Goal: Transaction & Acquisition: Book appointment/travel/reservation

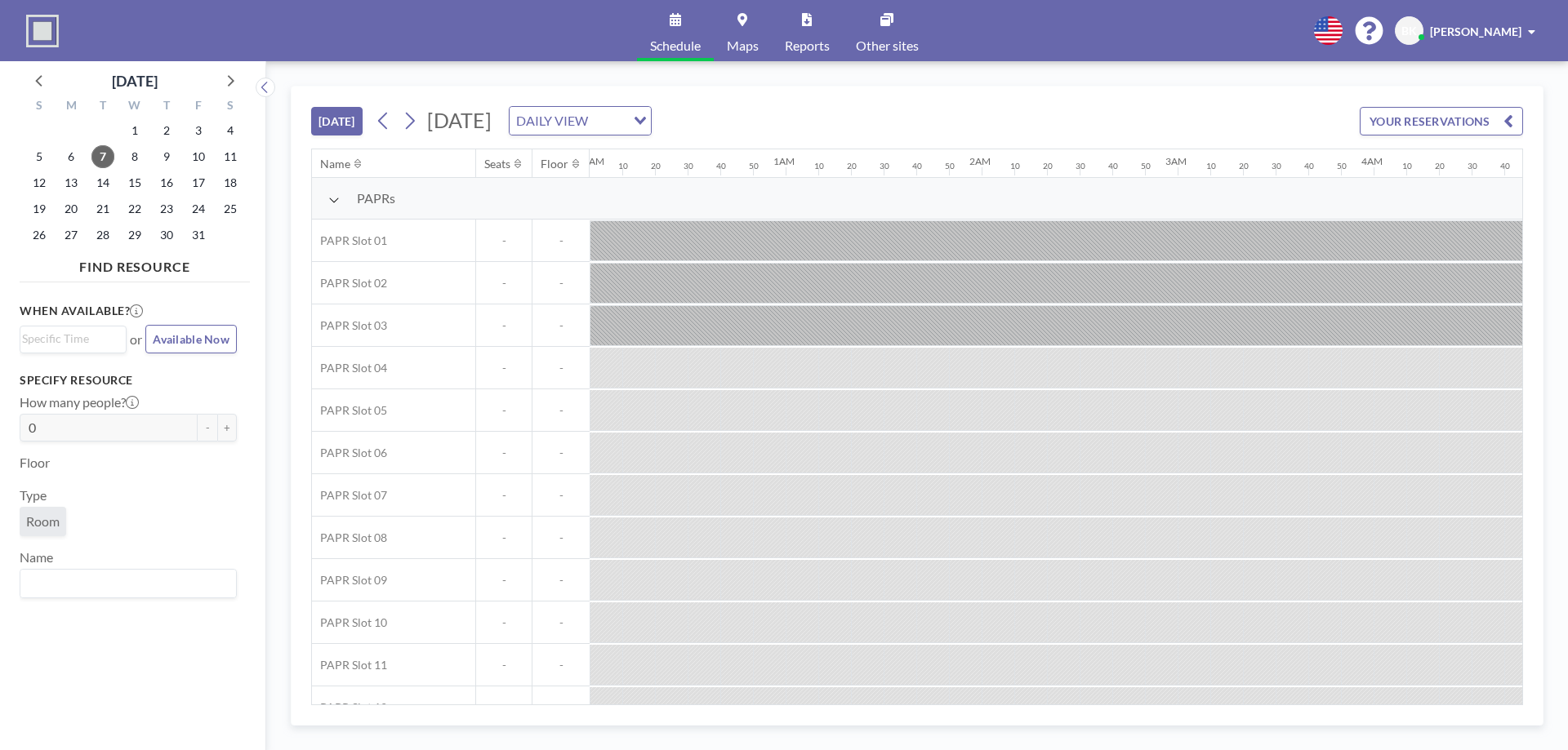
scroll to position [0, 1388]
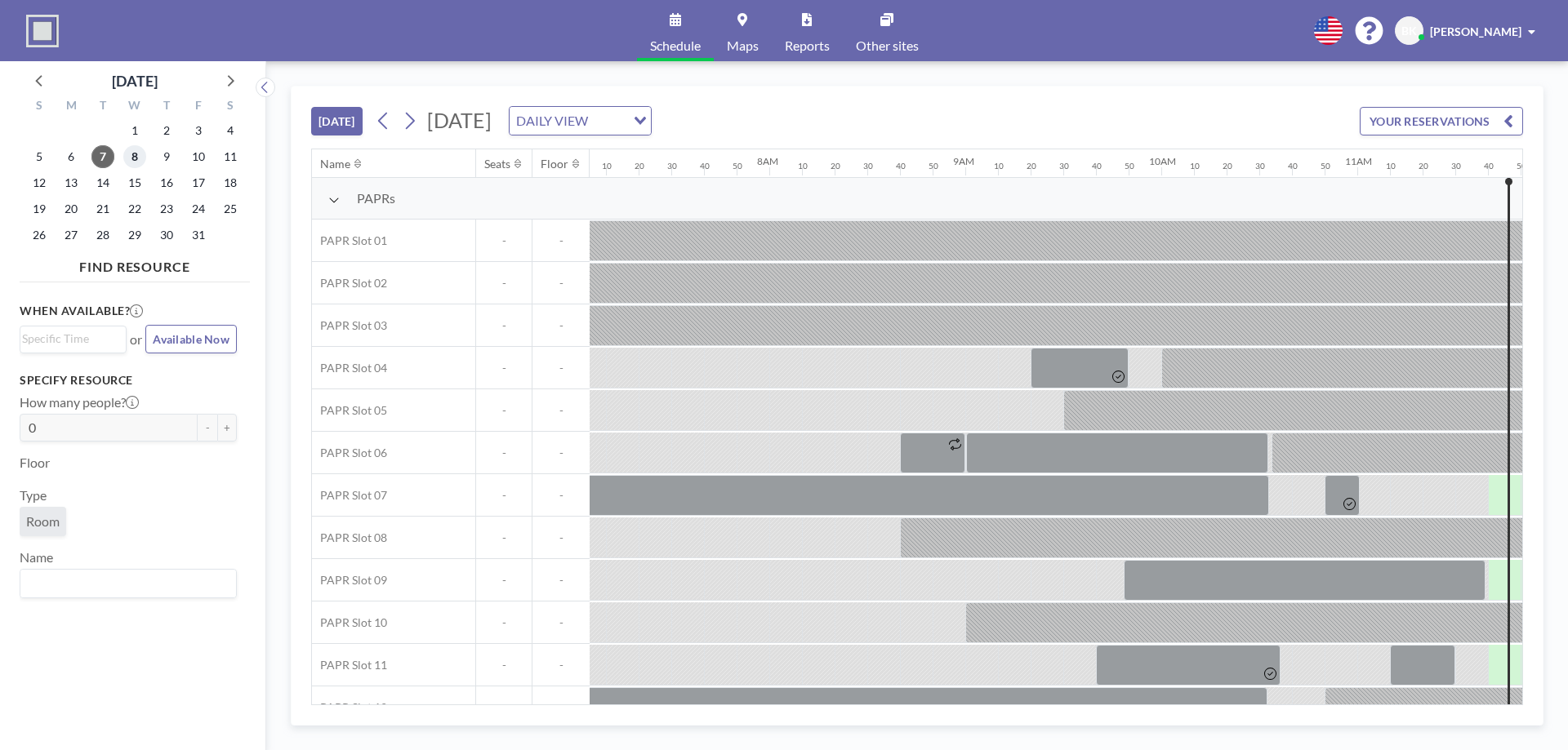
click at [132, 160] on span "8" at bounding box center [135, 157] width 23 height 23
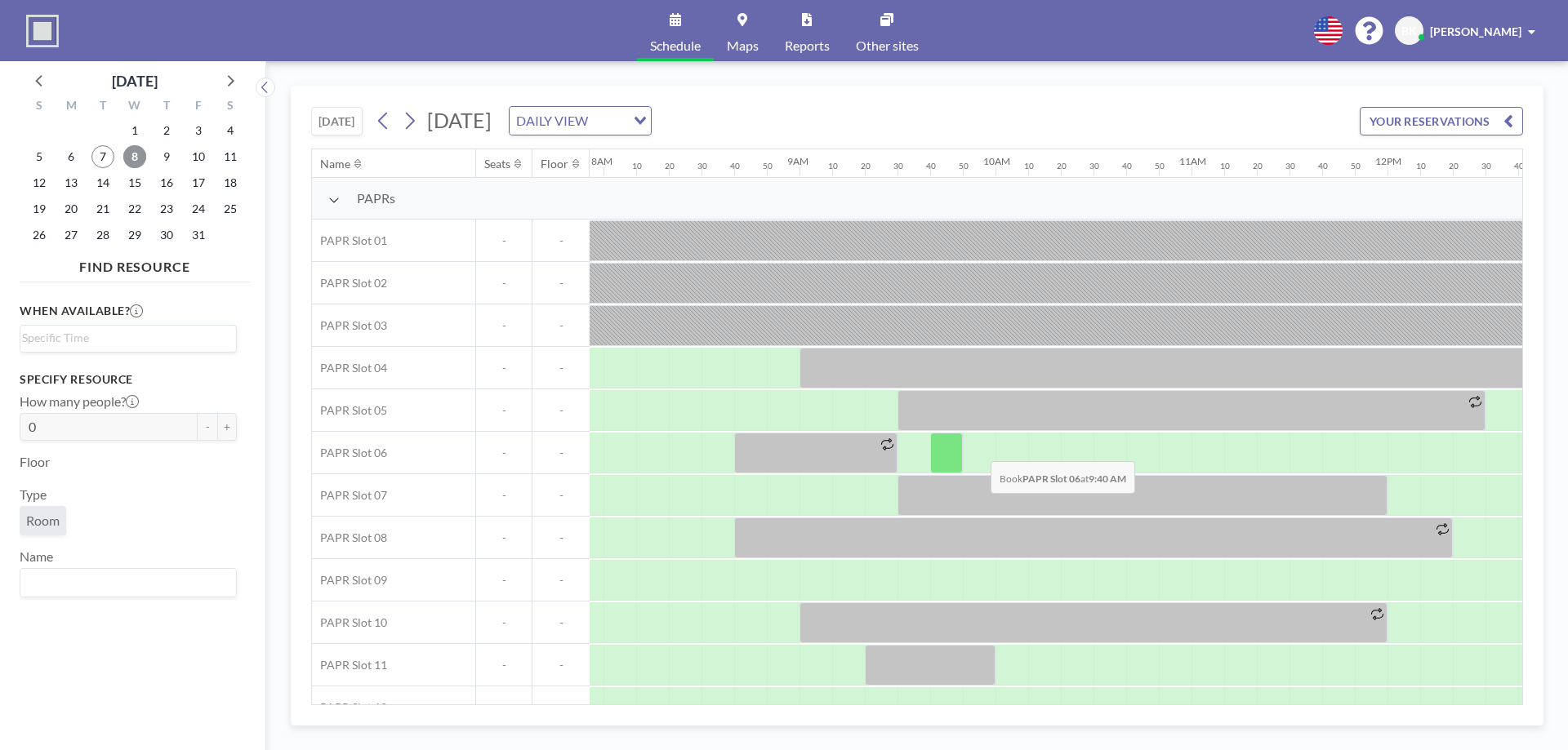
scroll to position [0, 1617]
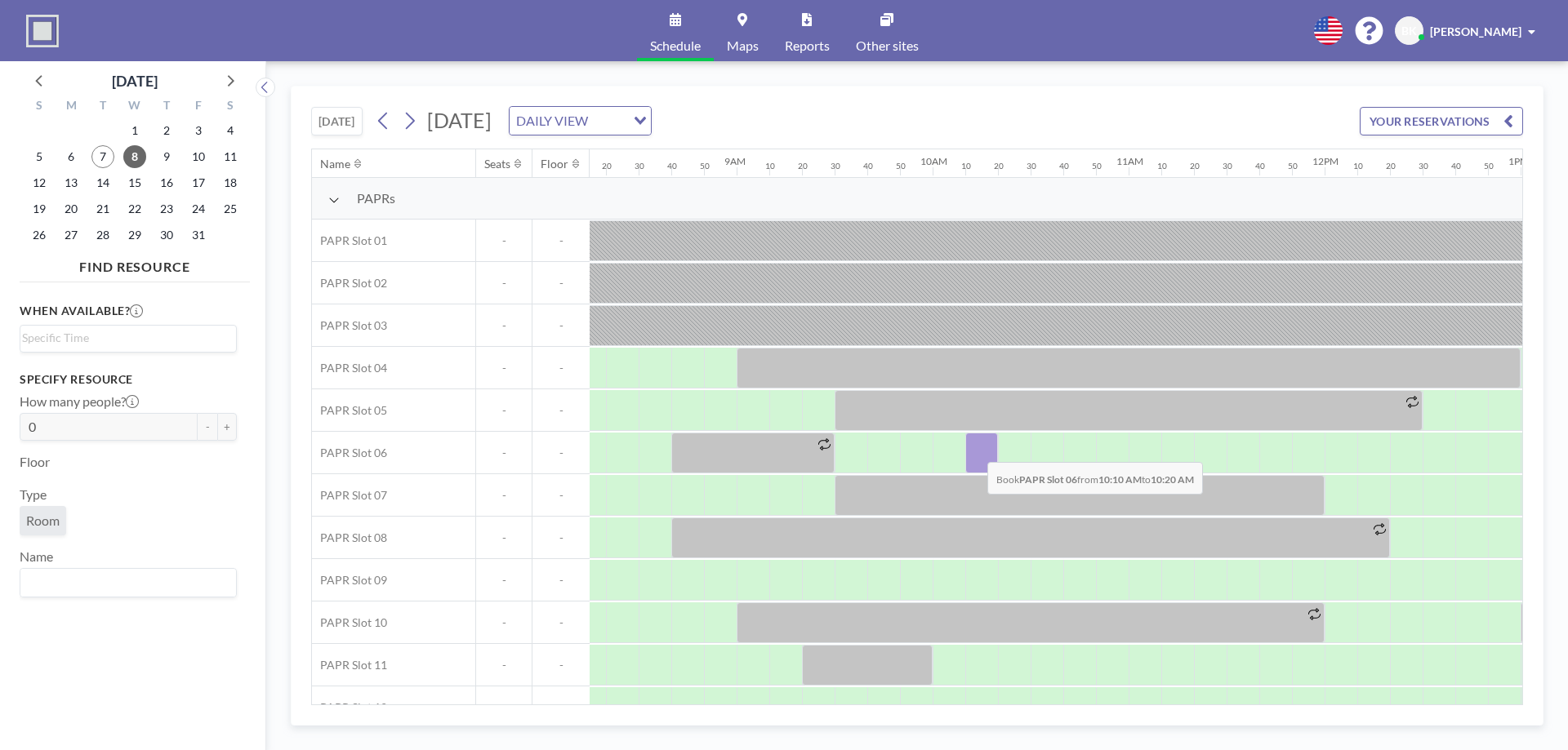
click at [551, 347] on div at bounding box center [982, 453] width 33 height 41
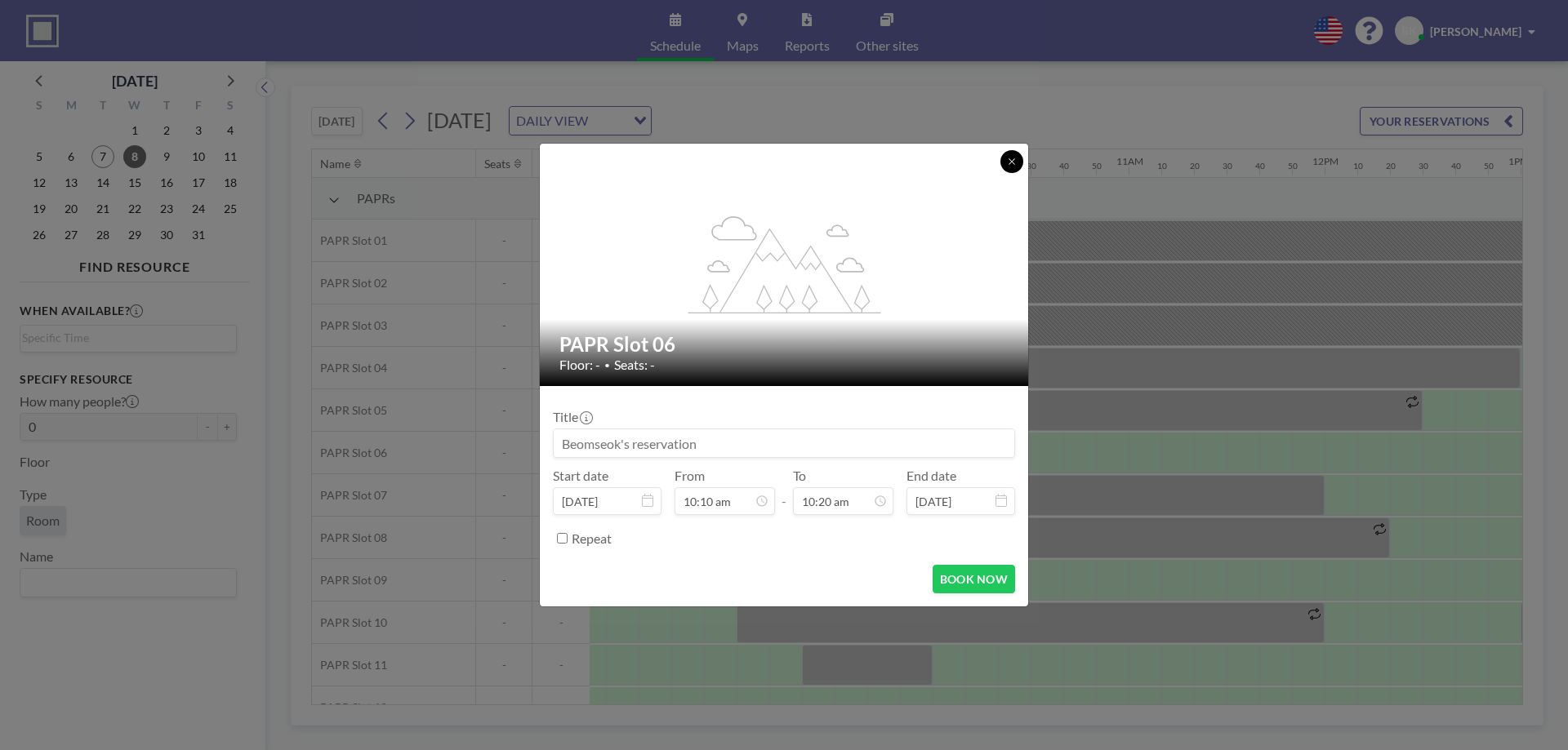
click at [551, 161] on button at bounding box center [1011, 162] width 23 height 23
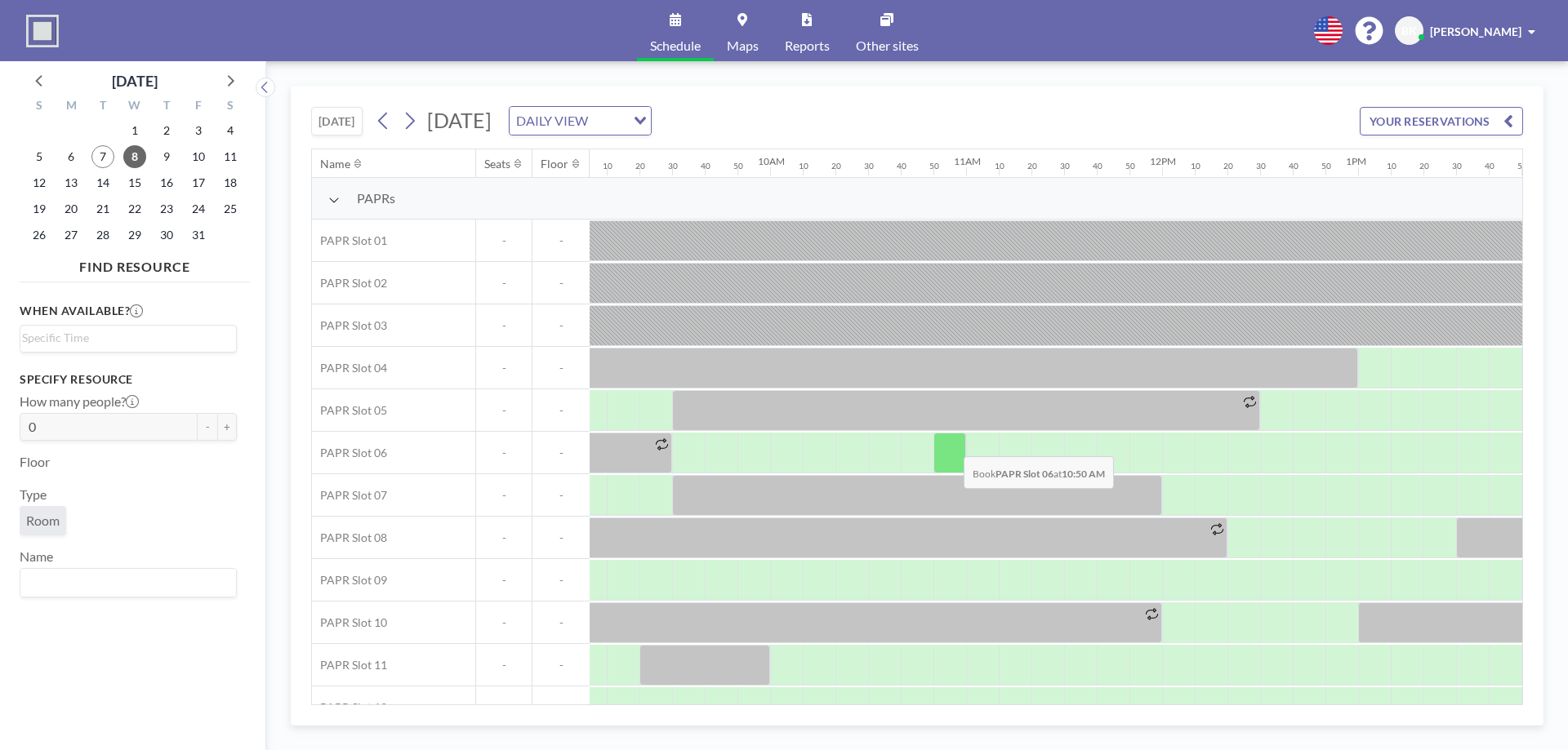
scroll to position [0, 1780]
click at [551, 347] on div at bounding box center [883, 453] width 33 height 41
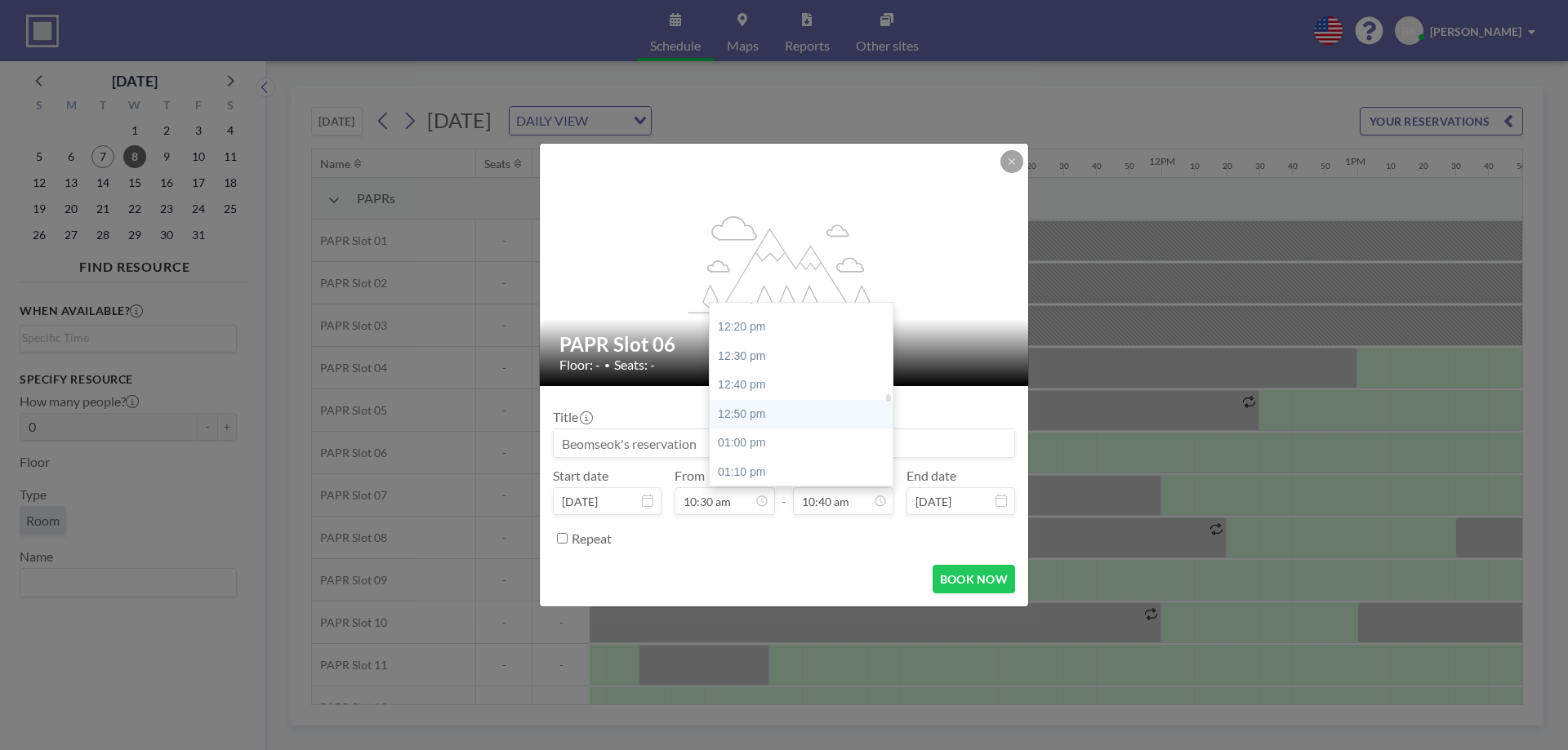
scroll to position [2187, 0]
click at [551, 347] on div "01:00 pm" at bounding box center [805, 398] width 191 height 30
type input "01:00 pm"
click at [551, 346] on div "10:10 am" at bounding box center [770, 341] width 191 height 30
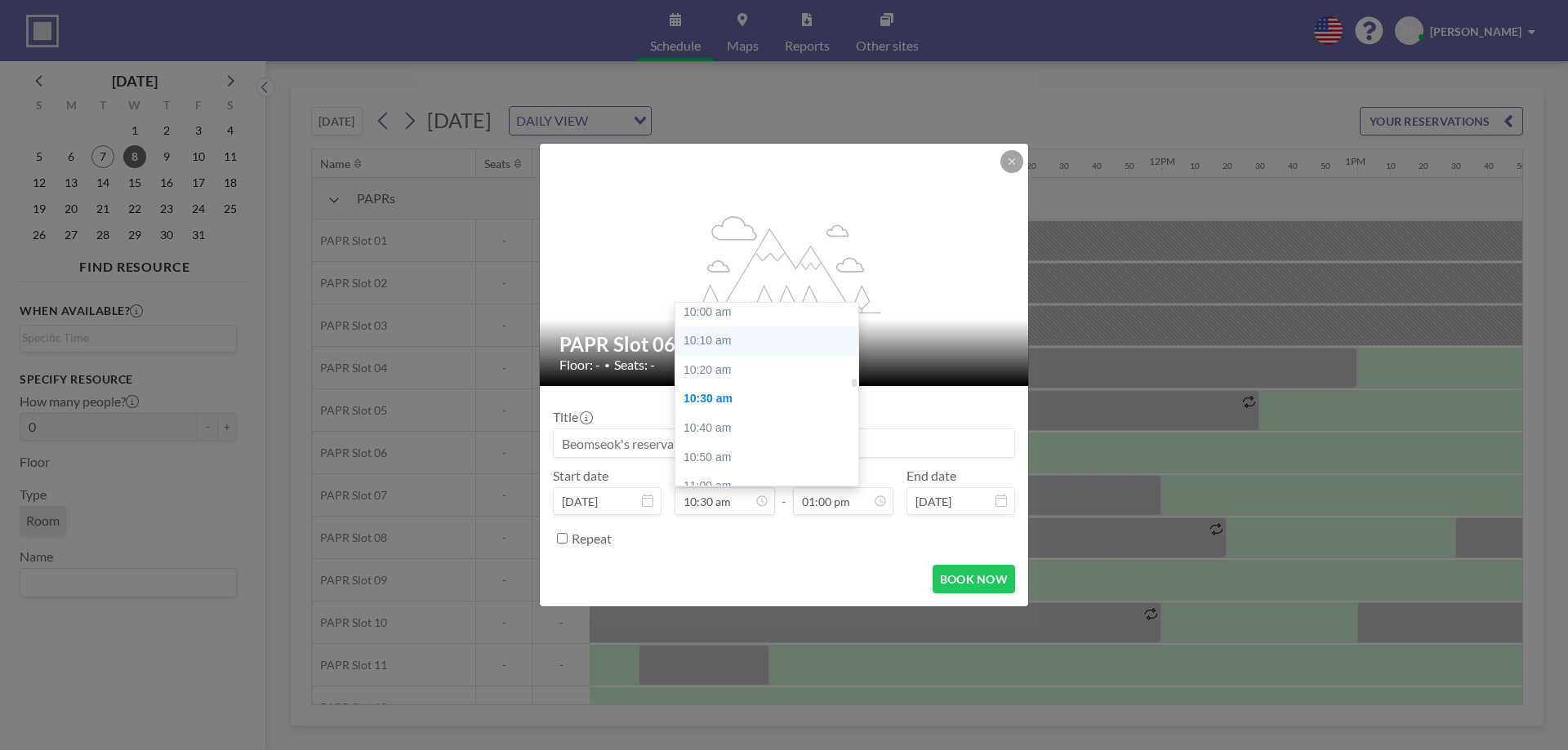
type input "10:10 am"
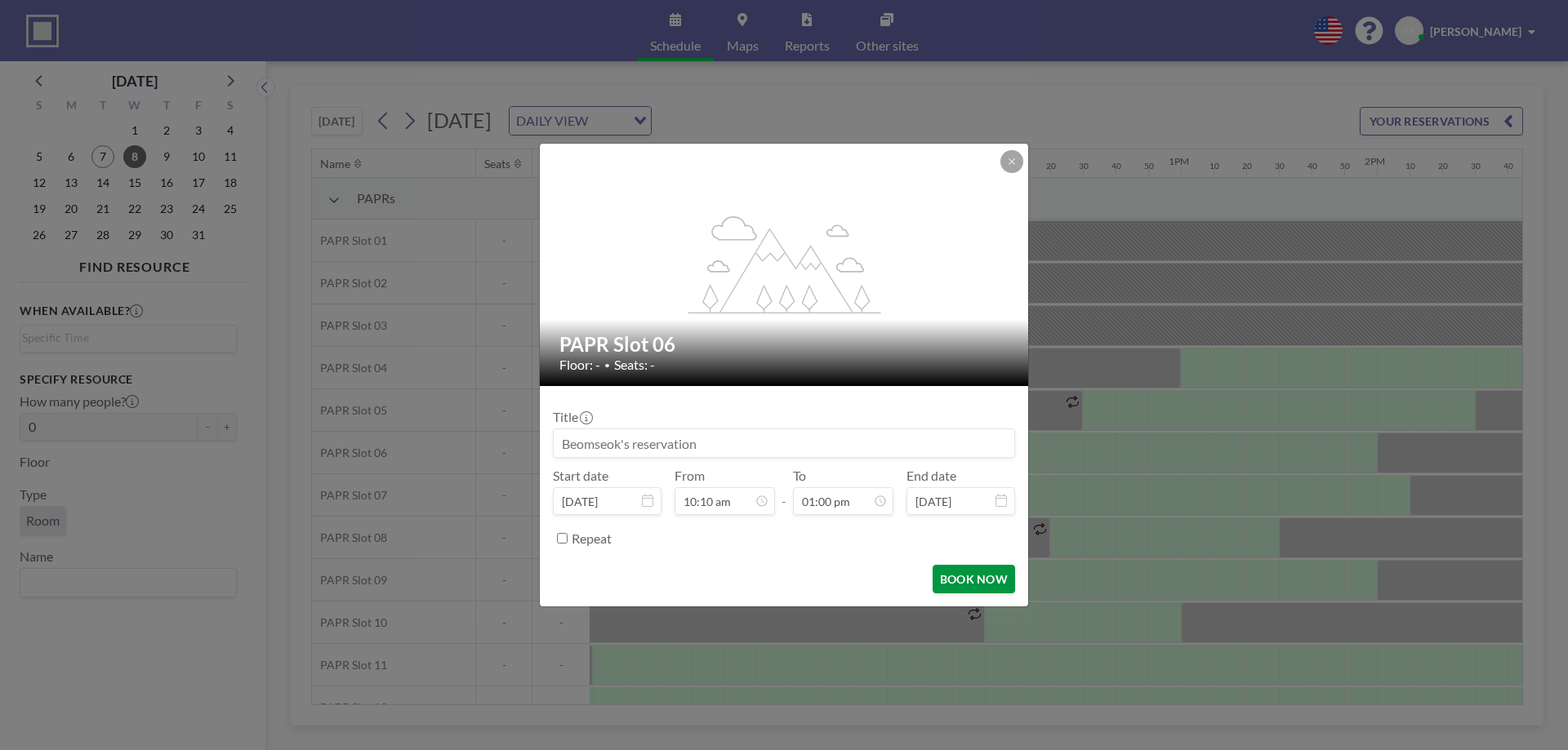
scroll to position [0, 1960]
click at [551, 347] on button "BOOK NOW" at bounding box center [974, 580] width 82 height 29
